Goal: Task Accomplishment & Management: Manage account settings

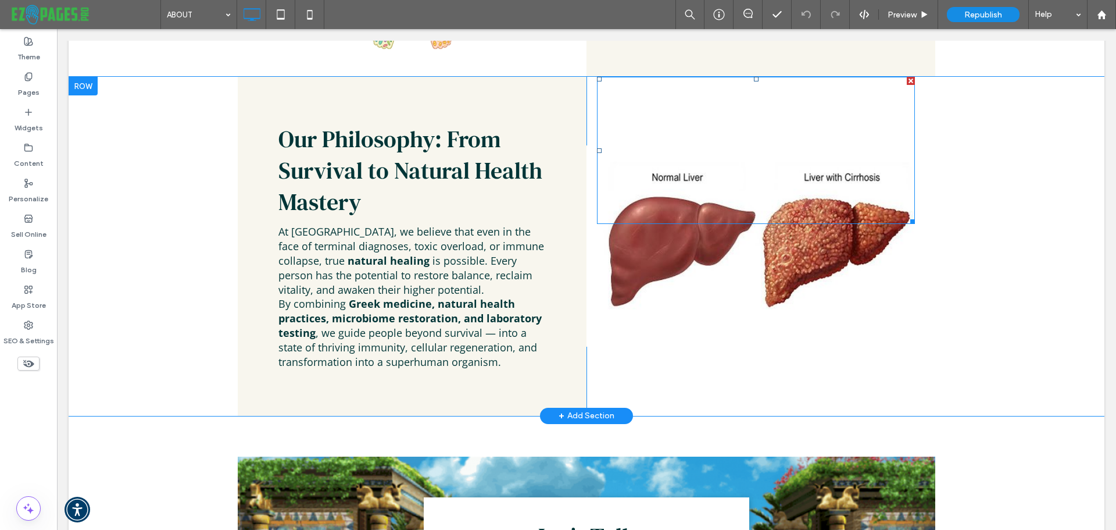
scroll to position [1802, 0]
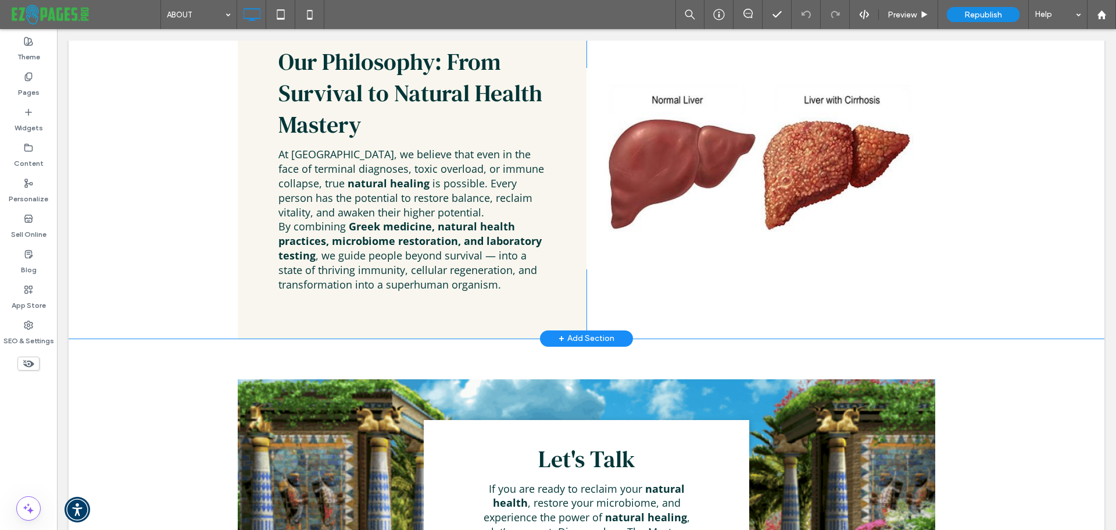
click at [1003, 227] on div "Our Philosophy: From Survival to Natural Health Mastery At Master Survivor Univ…" at bounding box center [587, 168] width 1036 height 338
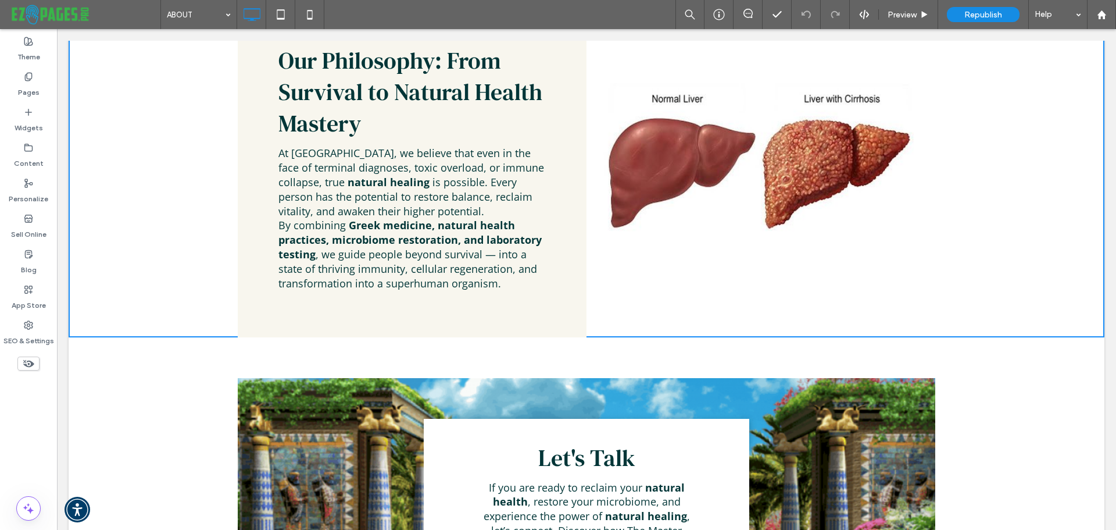
scroll to position [1801, 0]
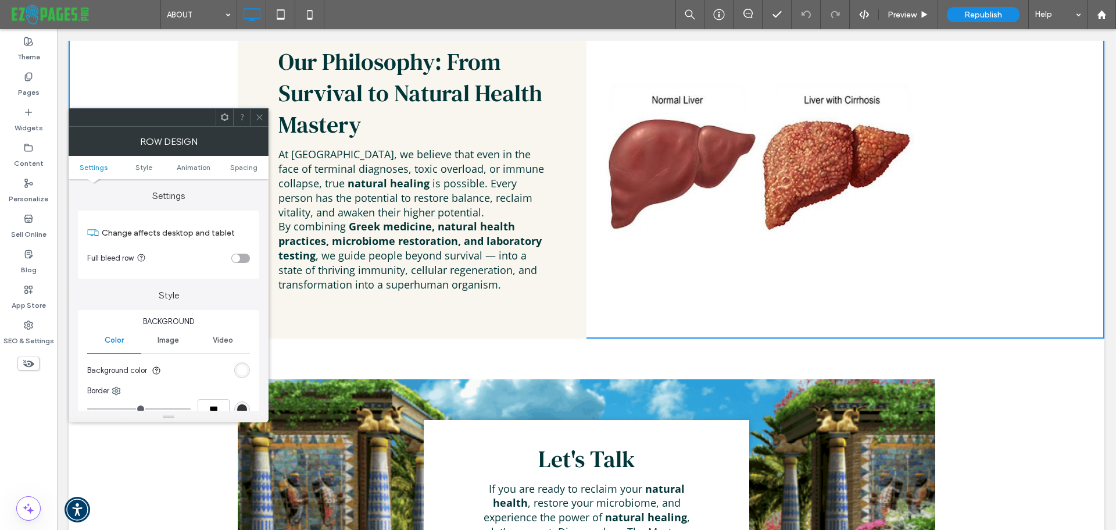
click at [266, 119] on div at bounding box center [259, 117] width 17 height 17
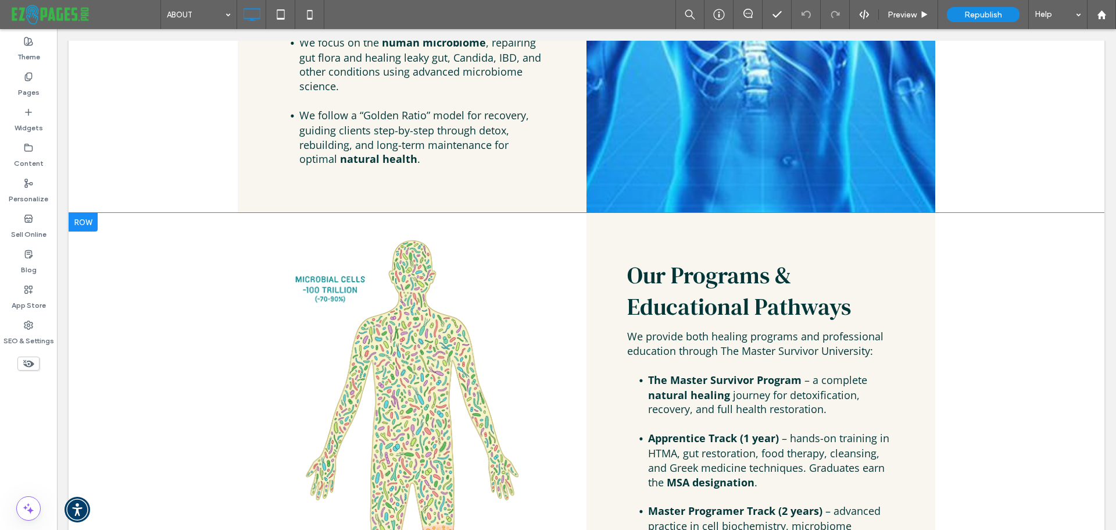
scroll to position [1163, 0]
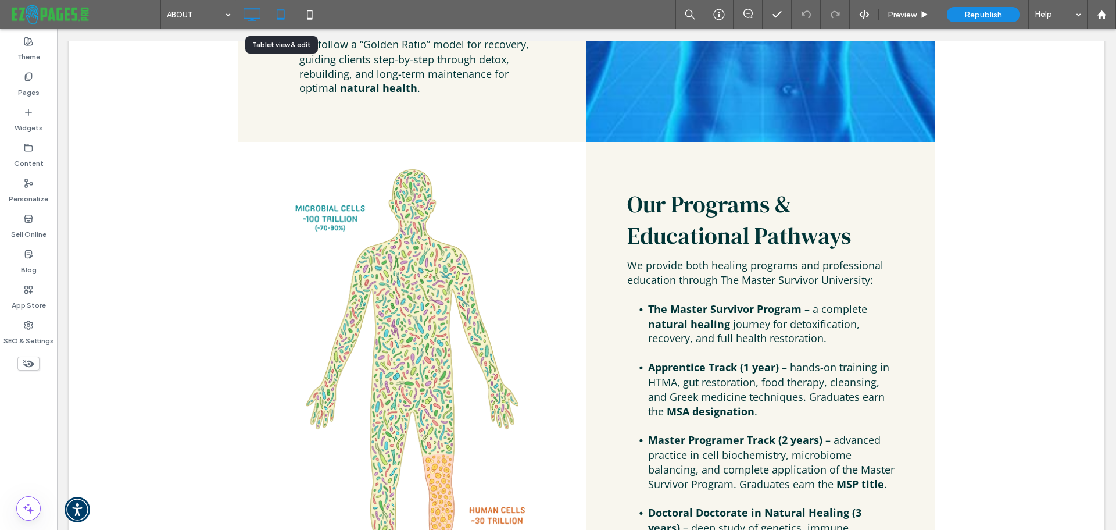
click at [287, 16] on icon at bounding box center [280, 14] width 23 height 23
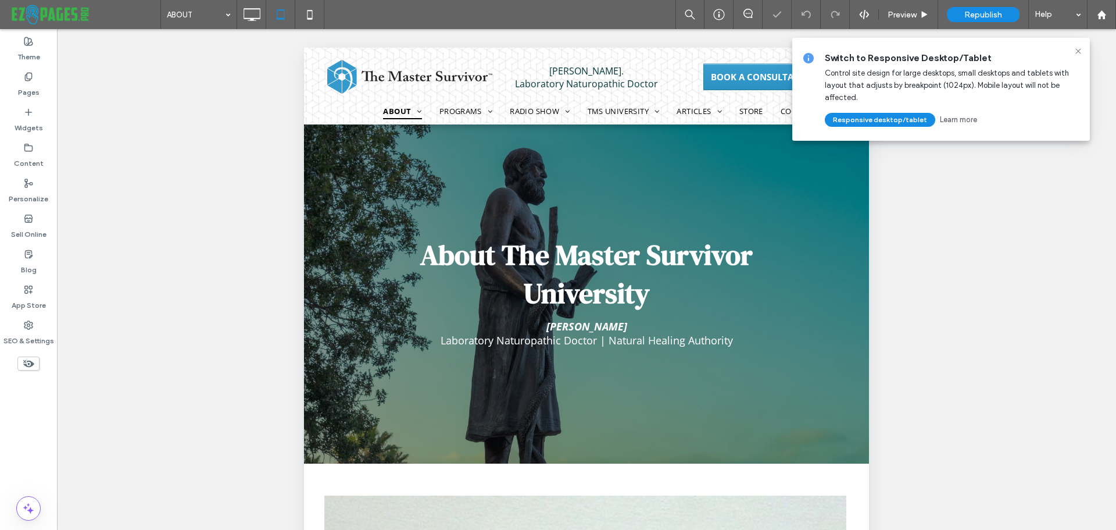
scroll to position [0, 0]
click at [1077, 49] on icon at bounding box center [1078, 51] width 9 height 9
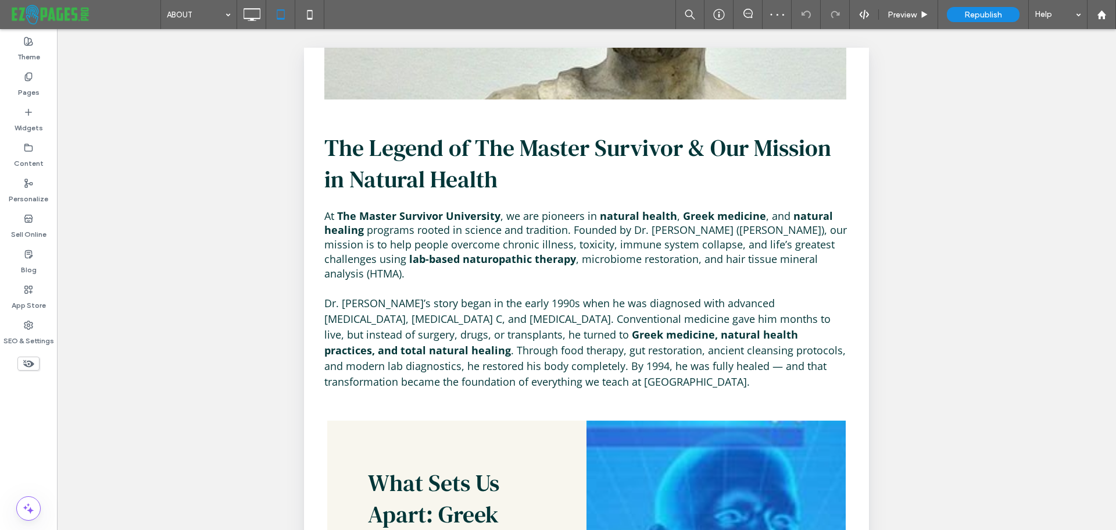
scroll to position [407, 0]
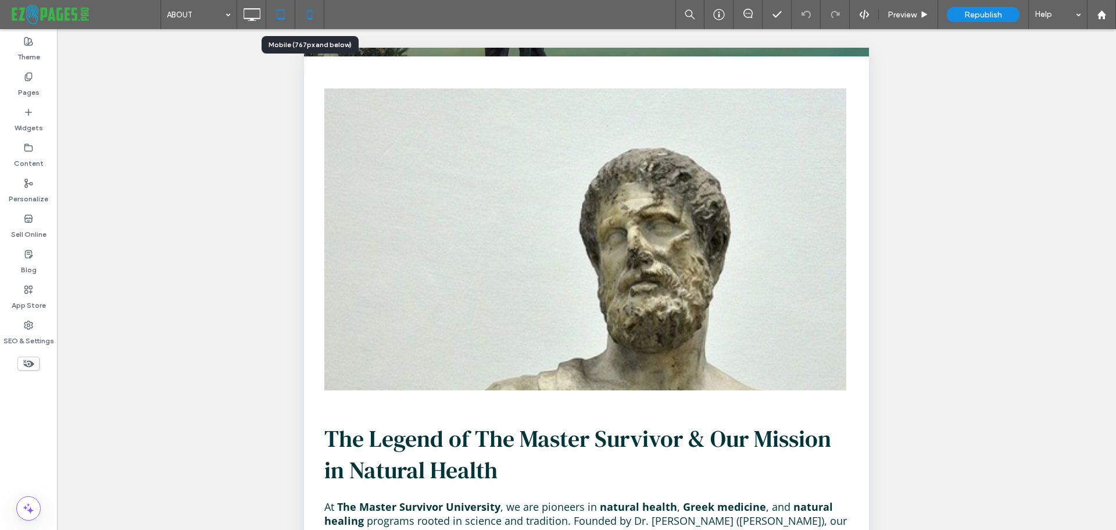
click at [306, 15] on icon at bounding box center [309, 14] width 23 height 23
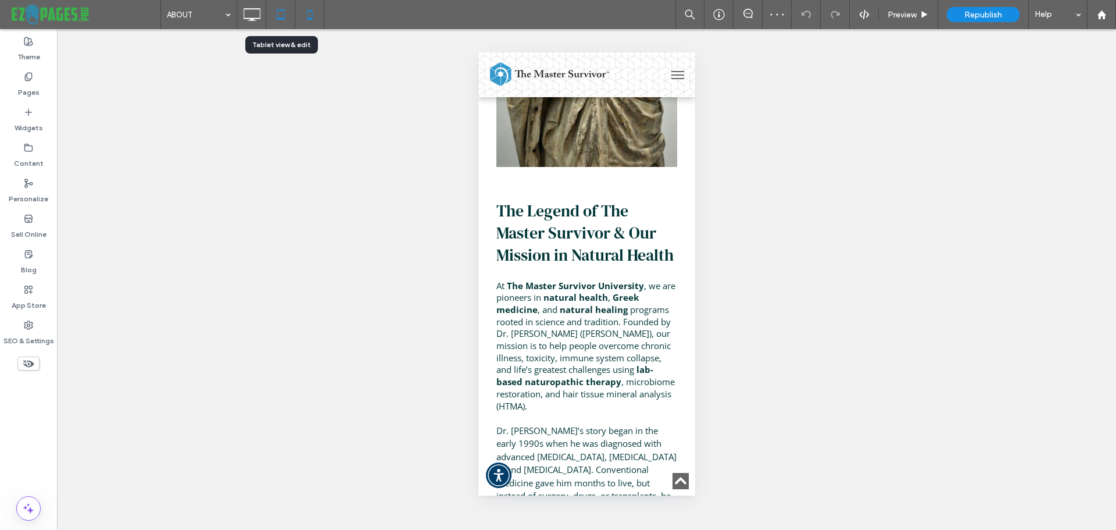
click at [276, 9] on icon at bounding box center [280, 14] width 23 height 23
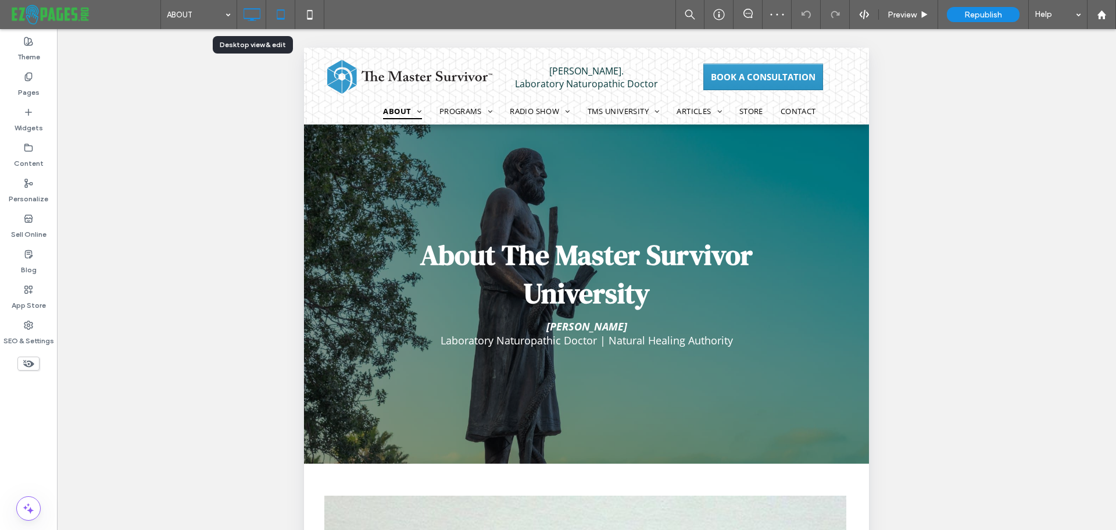
scroll to position [0, 0]
click at [249, 12] on icon at bounding box center [251, 14] width 23 height 23
